Goal: Information Seeking & Learning: Learn about a topic

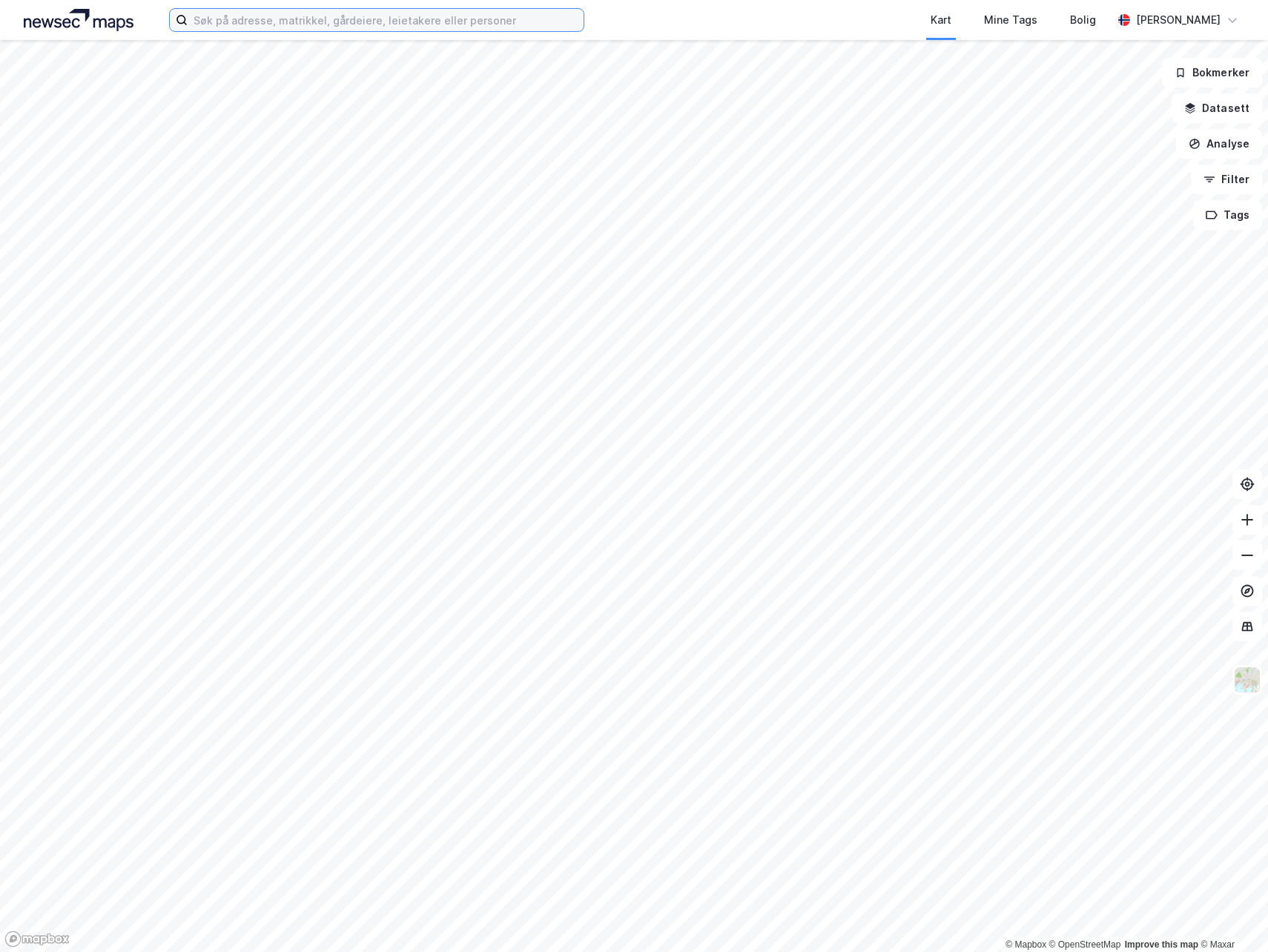
click at [411, 18] on input at bounding box center [385, 20] width 396 height 23
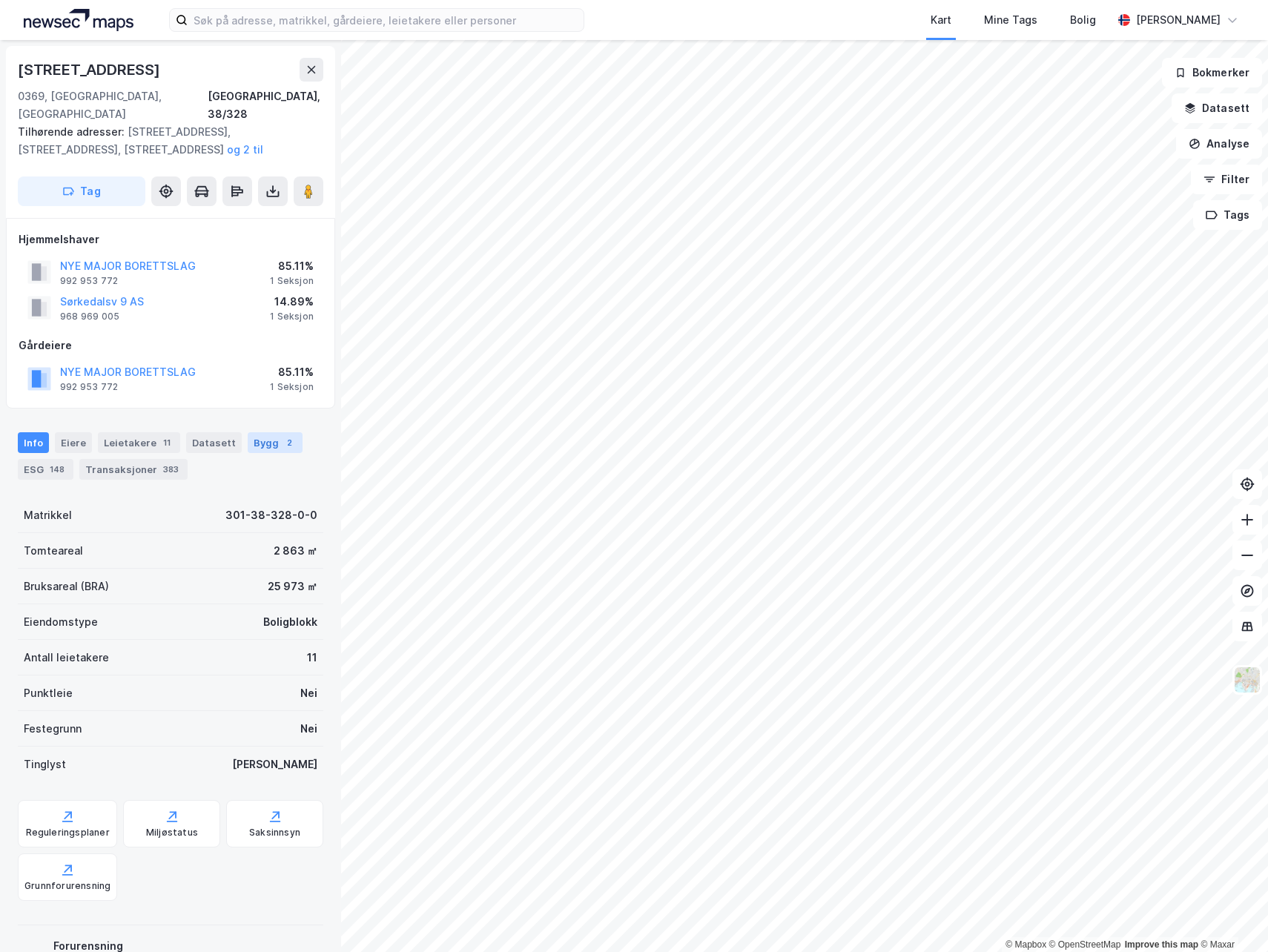
click at [263, 433] on div "Bygg 2" at bounding box center [275, 443] width 55 height 21
